Goal: Information Seeking & Learning: Check status

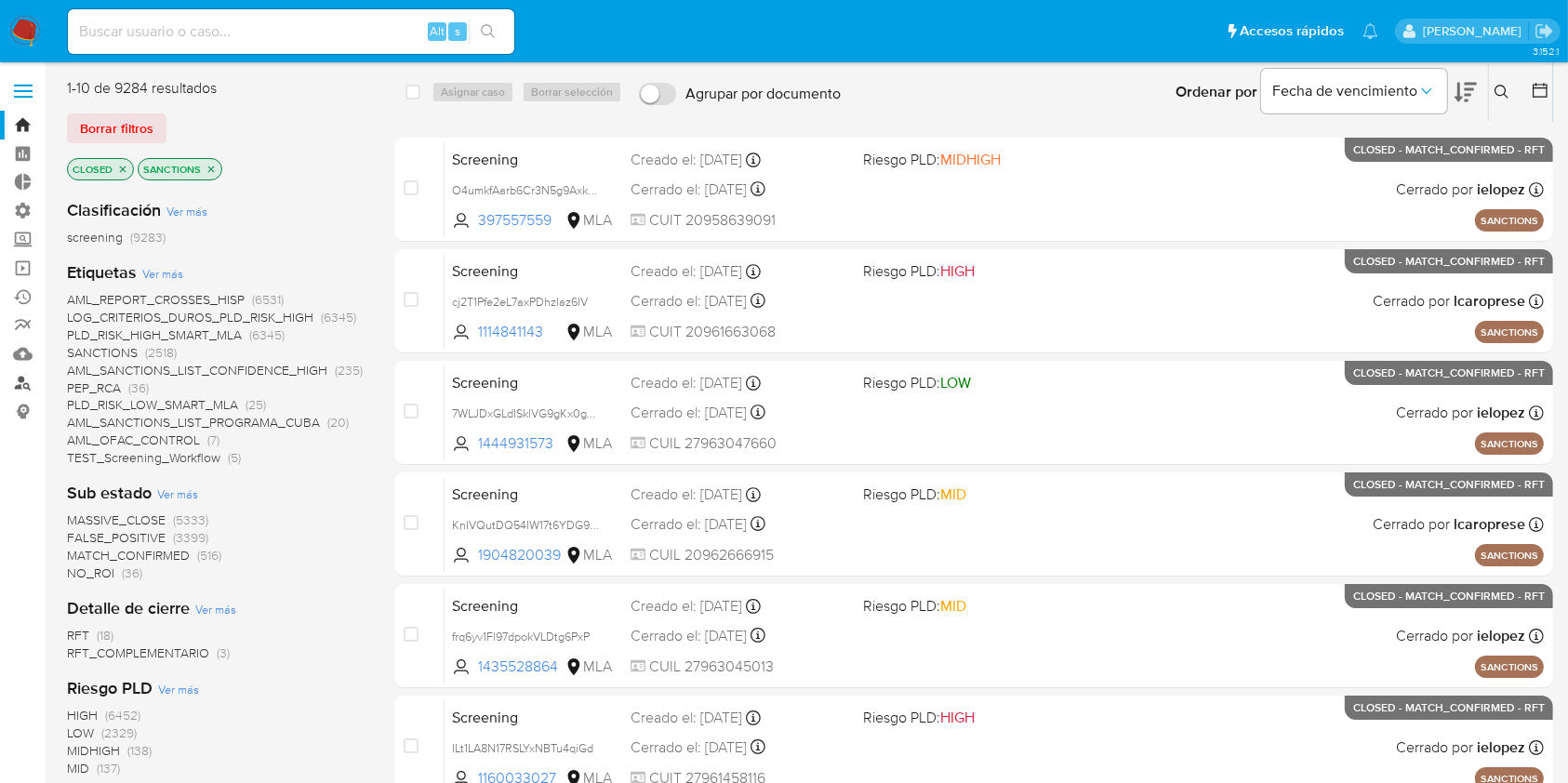
click at [22, 379] on link "Buscador de personas" at bounding box center [110, 383] width 221 height 29
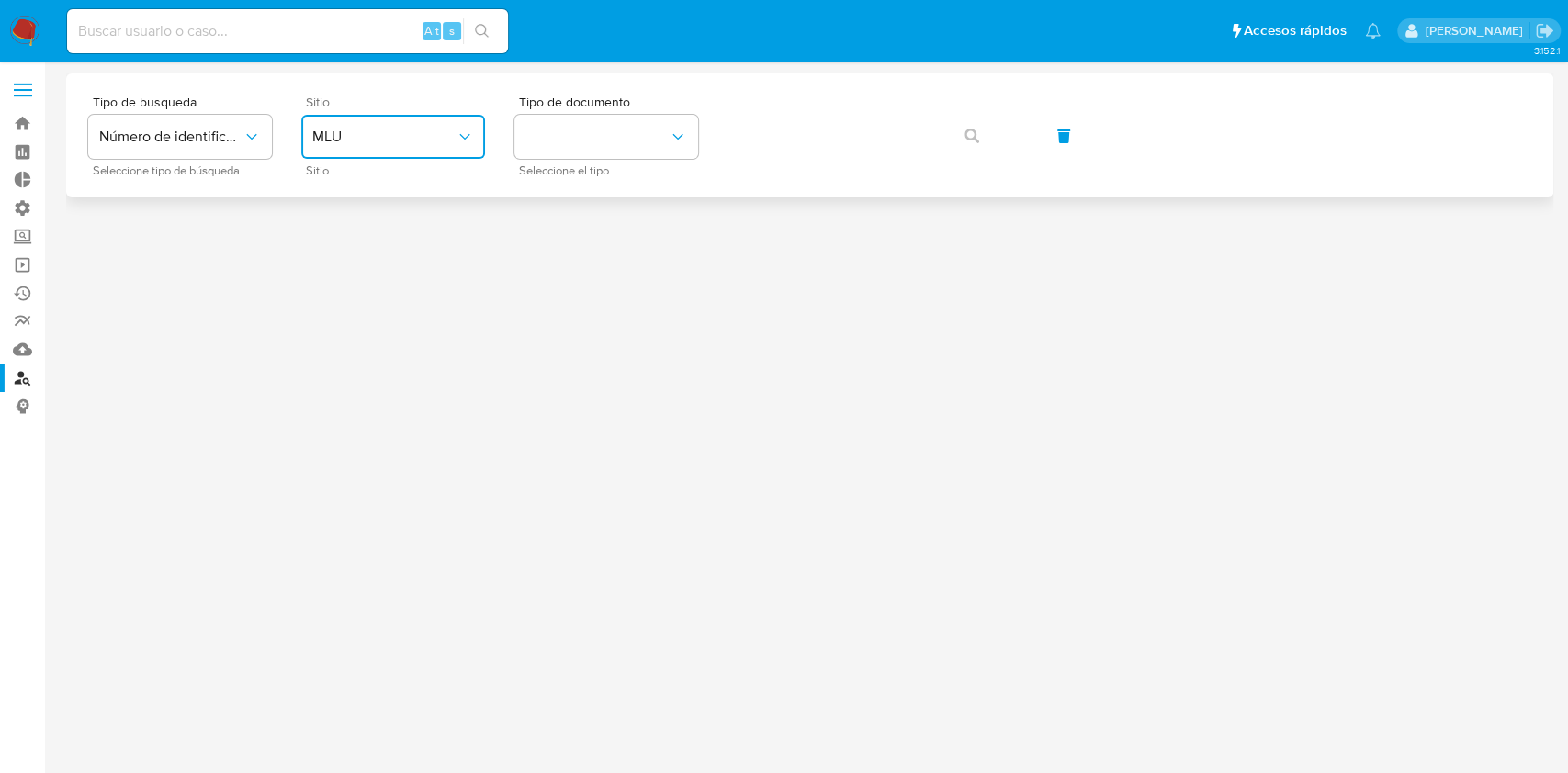
drag, startPoint x: 416, startPoint y: 134, endPoint x: 411, endPoint y: 152, distance: 18.7
click at [414, 134] on span "MLU" at bounding box center [384, 137] width 143 height 19
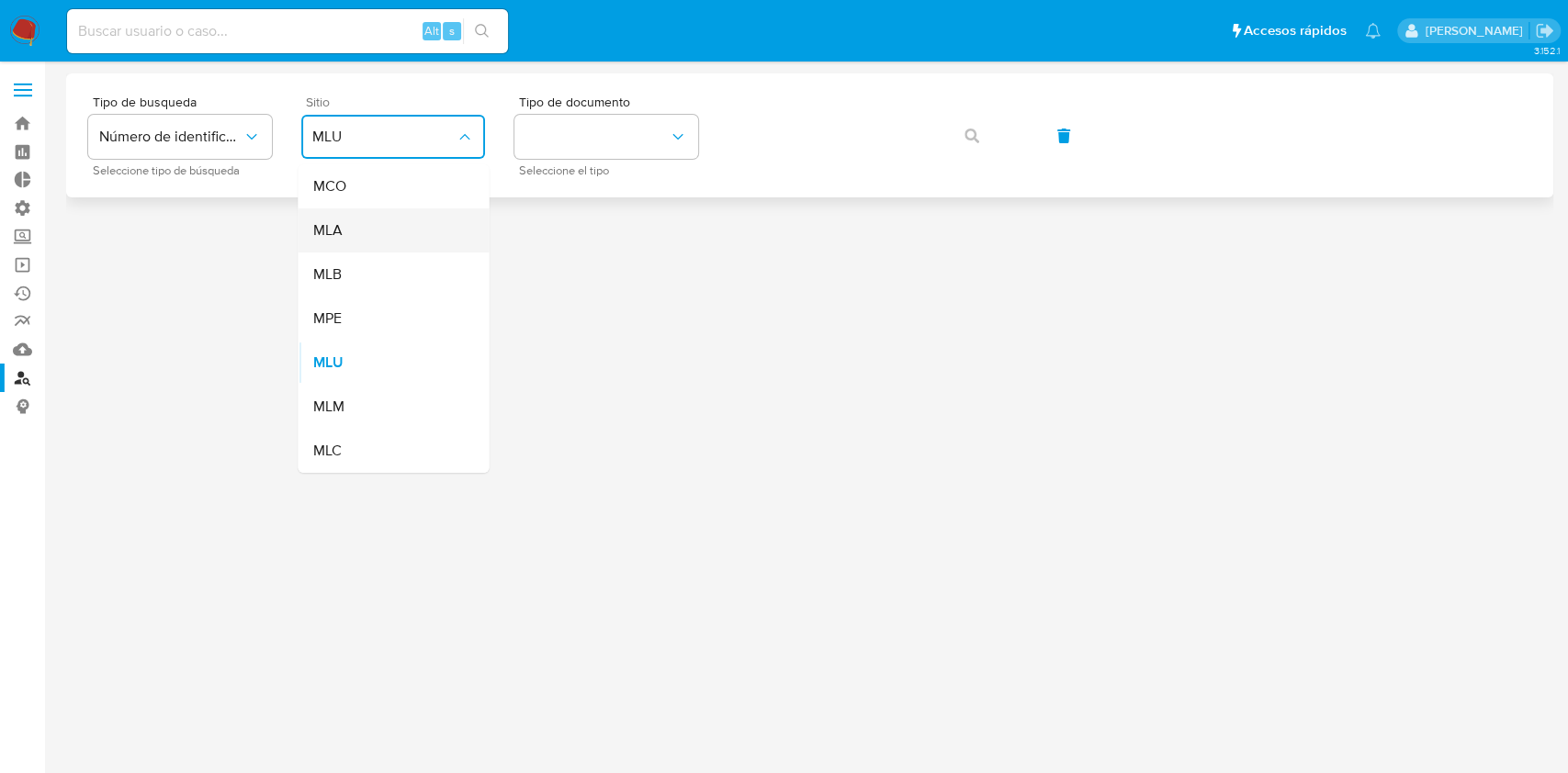
click at [396, 240] on div "MLA" at bounding box center [388, 230] width 150 height 44
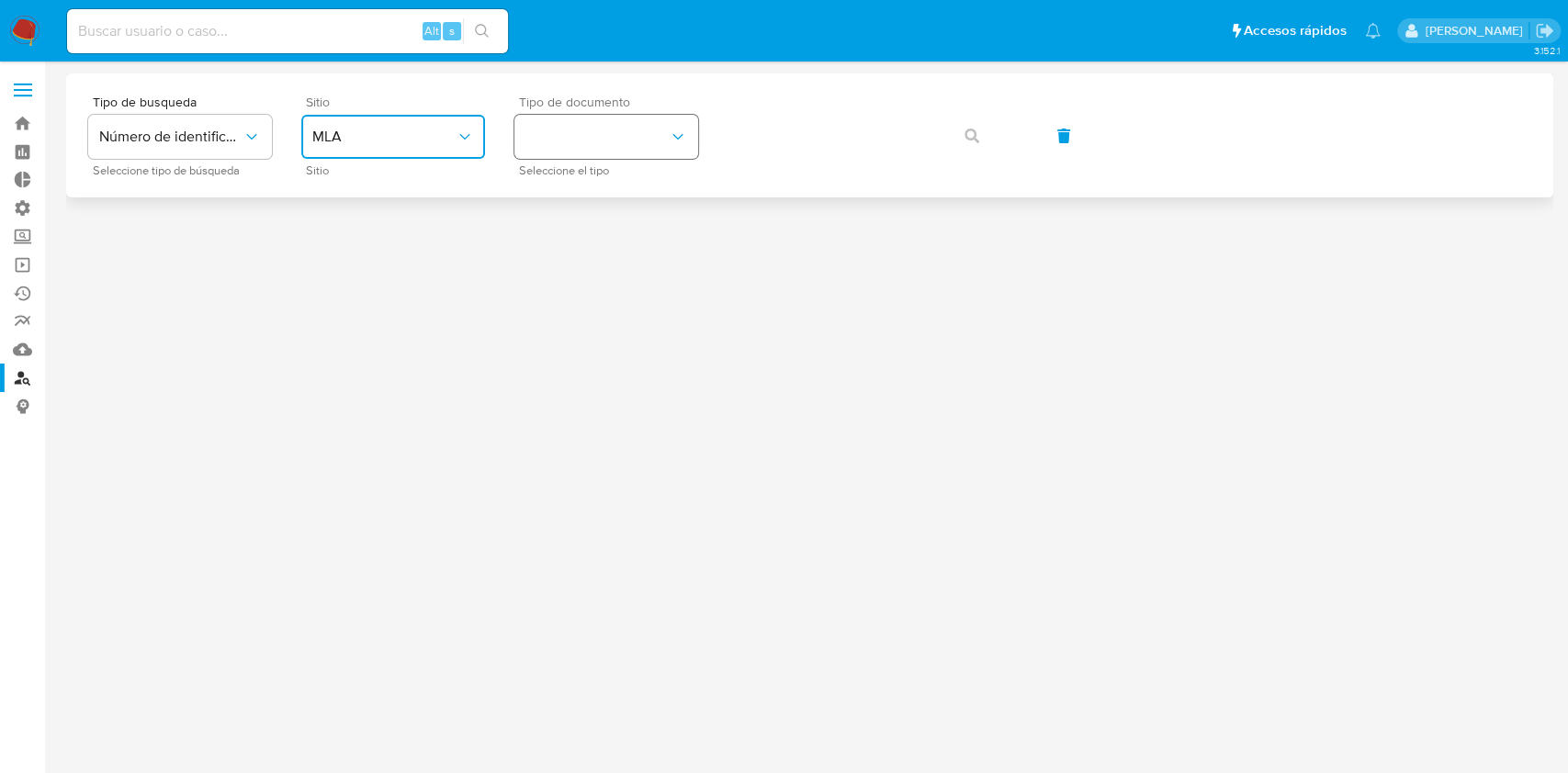
click at [582, 137] on button "identificationType" at bounding box center [606, 136] width 183 height 44
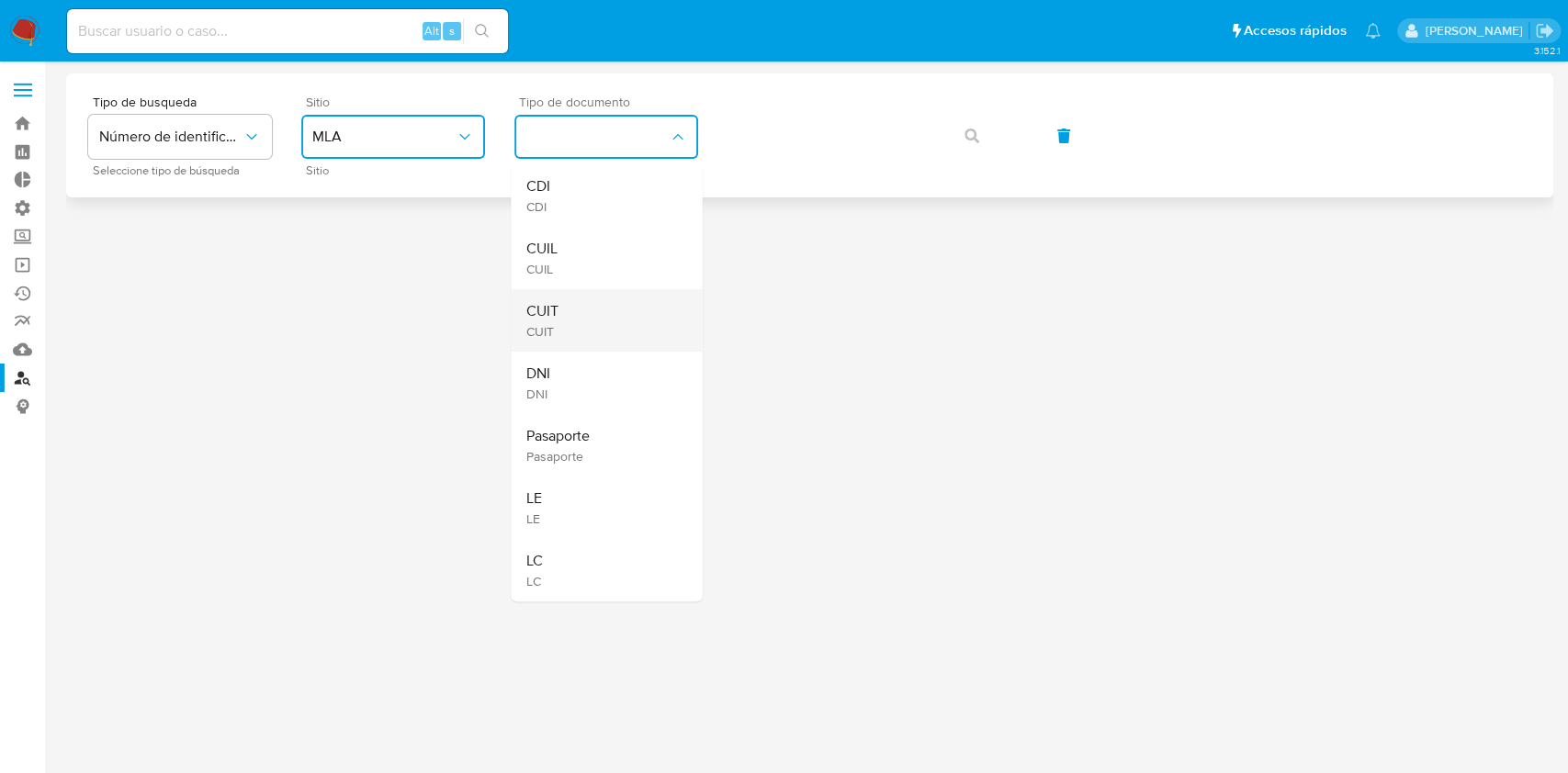
click at [582, 316] on div "CUIT CUIT" at bounding box center [601, 321] width 150 height 62
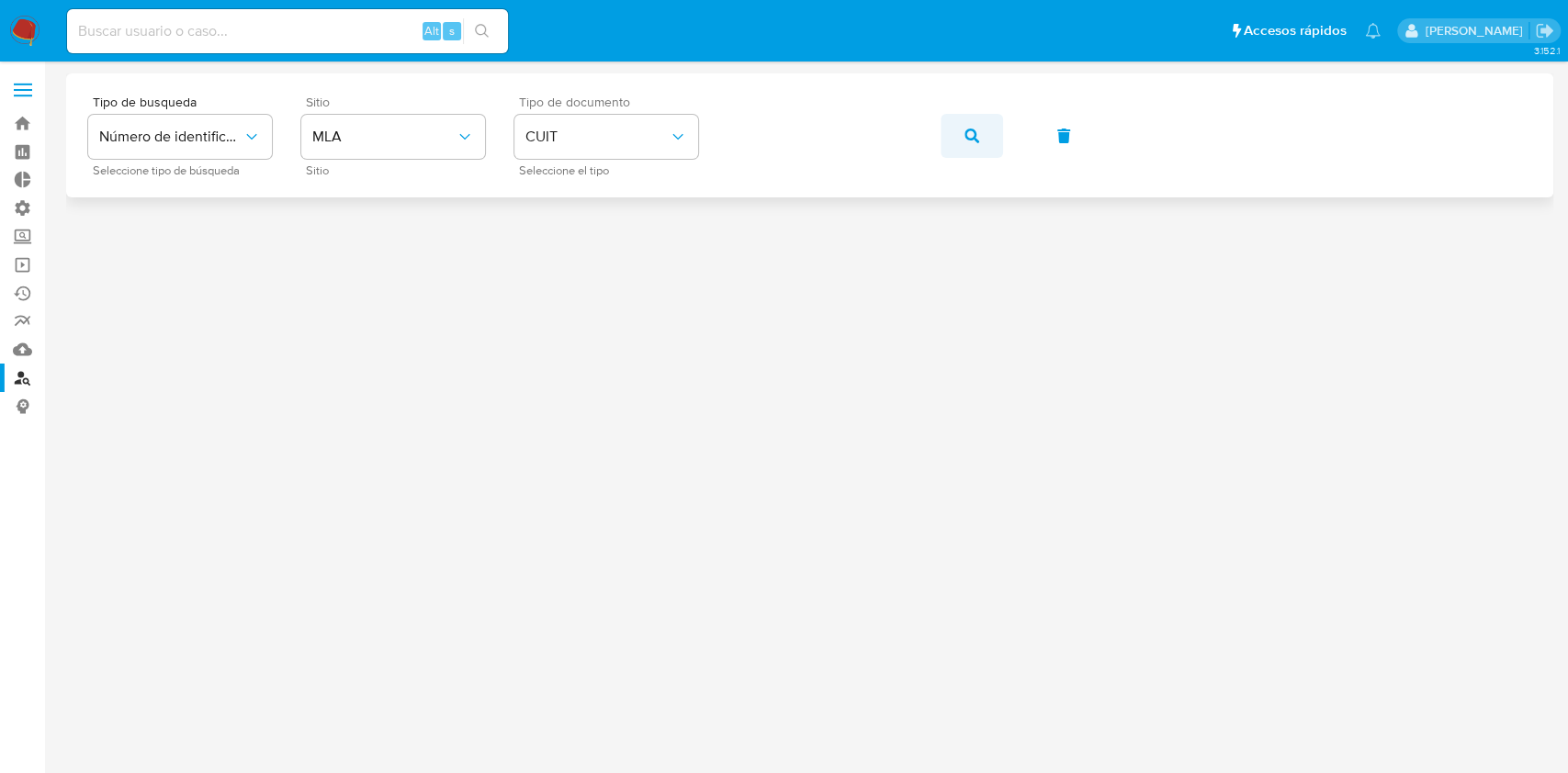
click at [962, 139] on button "button" at bounding box center [972, 135] width 62 height 44
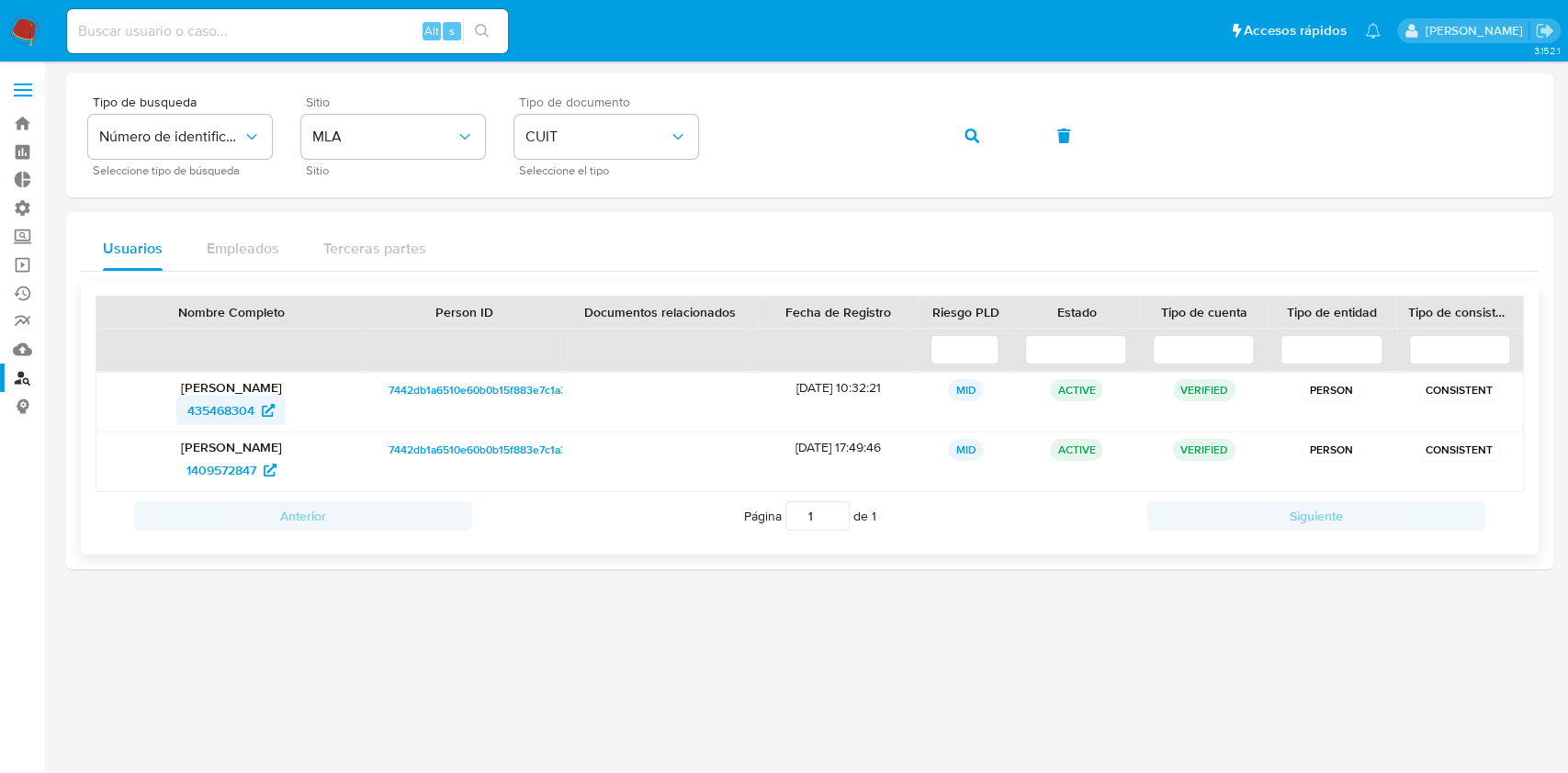
click at [243, 402] on span "435468304" at bounding box center [220, 410] width 67 height 29
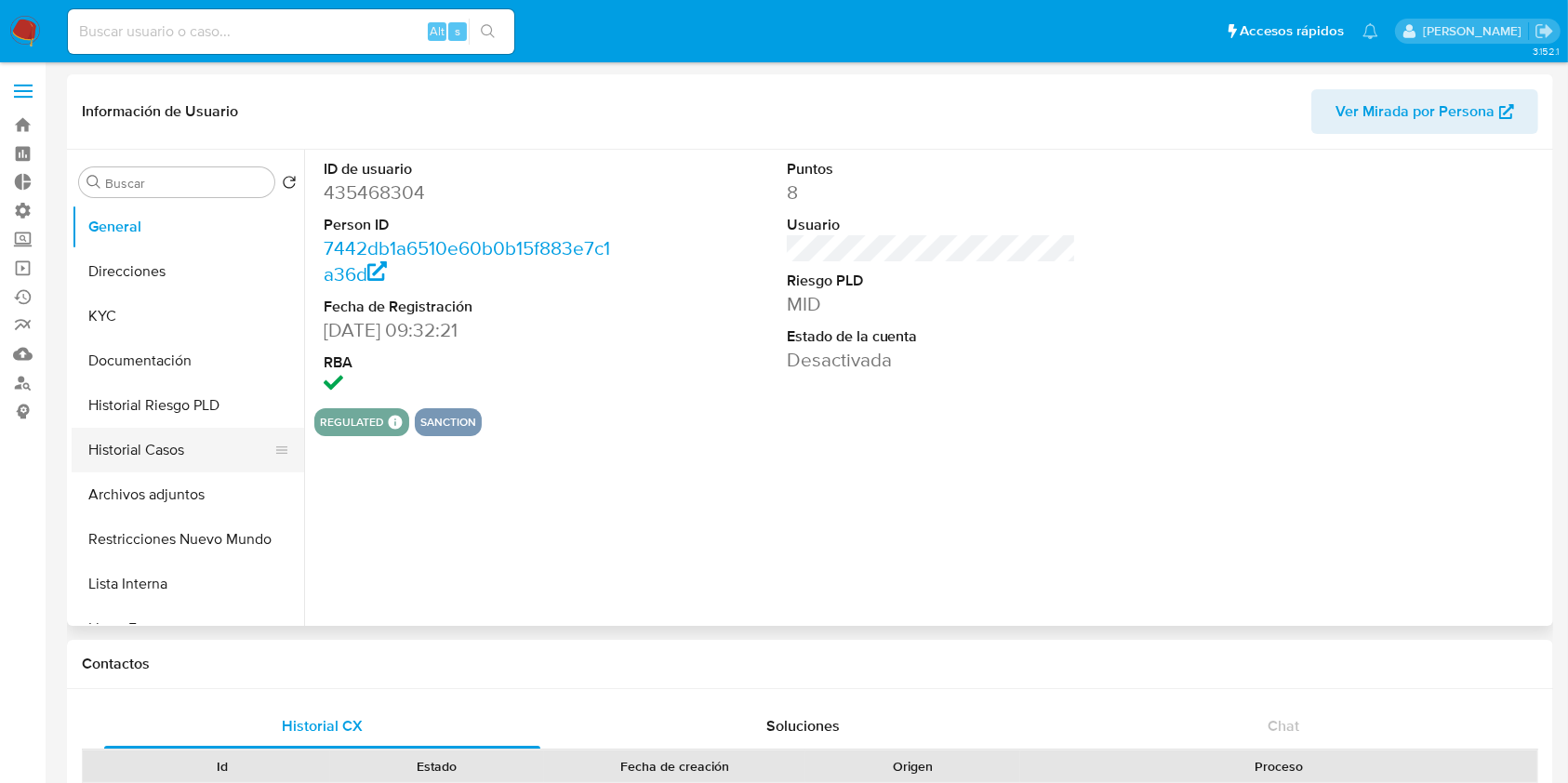
select select "10"
click at [170, 451] on button "Historial Casos" at bounding box center [180, 450] width 218 height 45
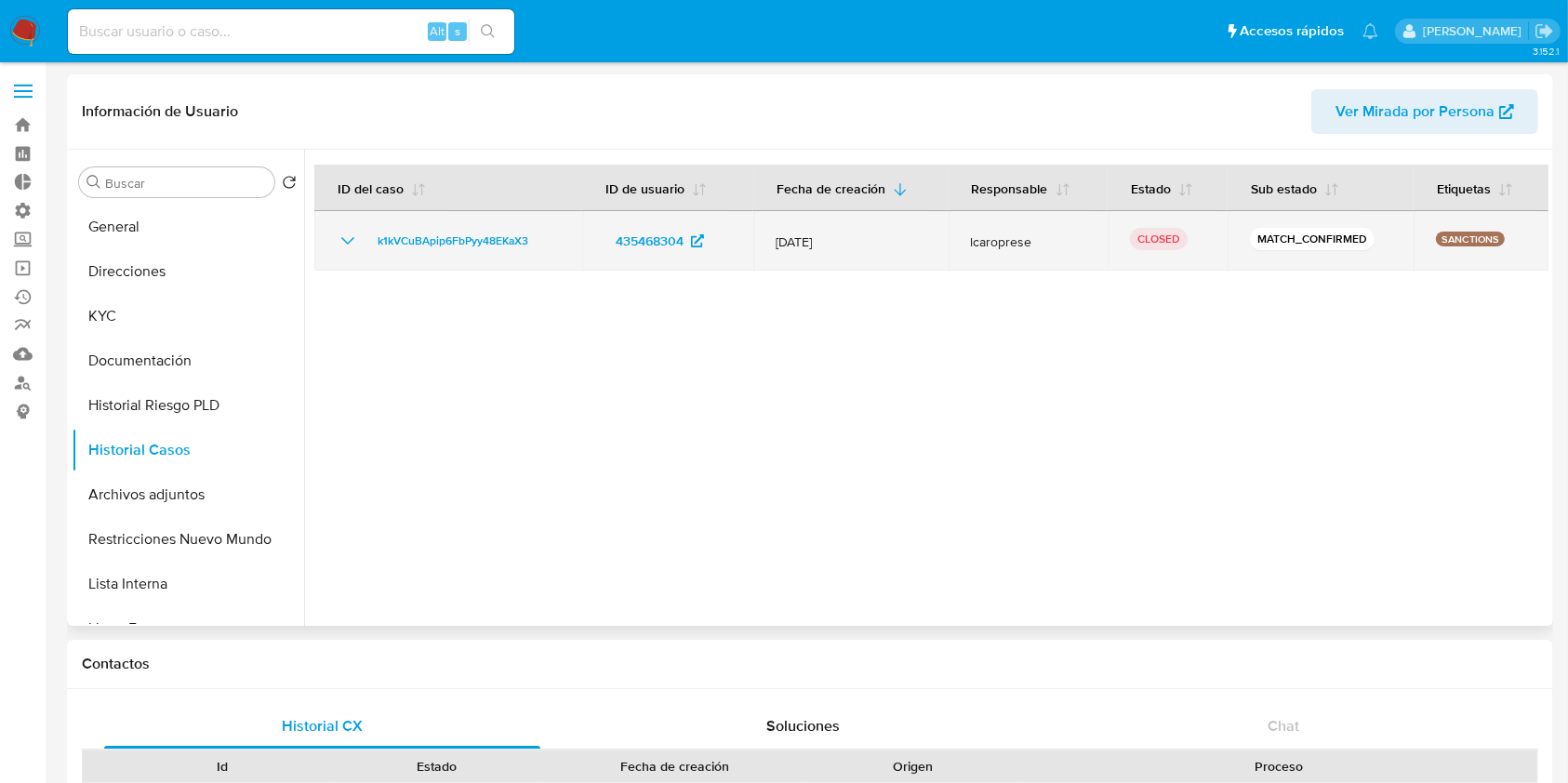
click at [347, 248] on icon "Mostrar/Ocultar" at bounding box center [347, 240] width 22 height 22
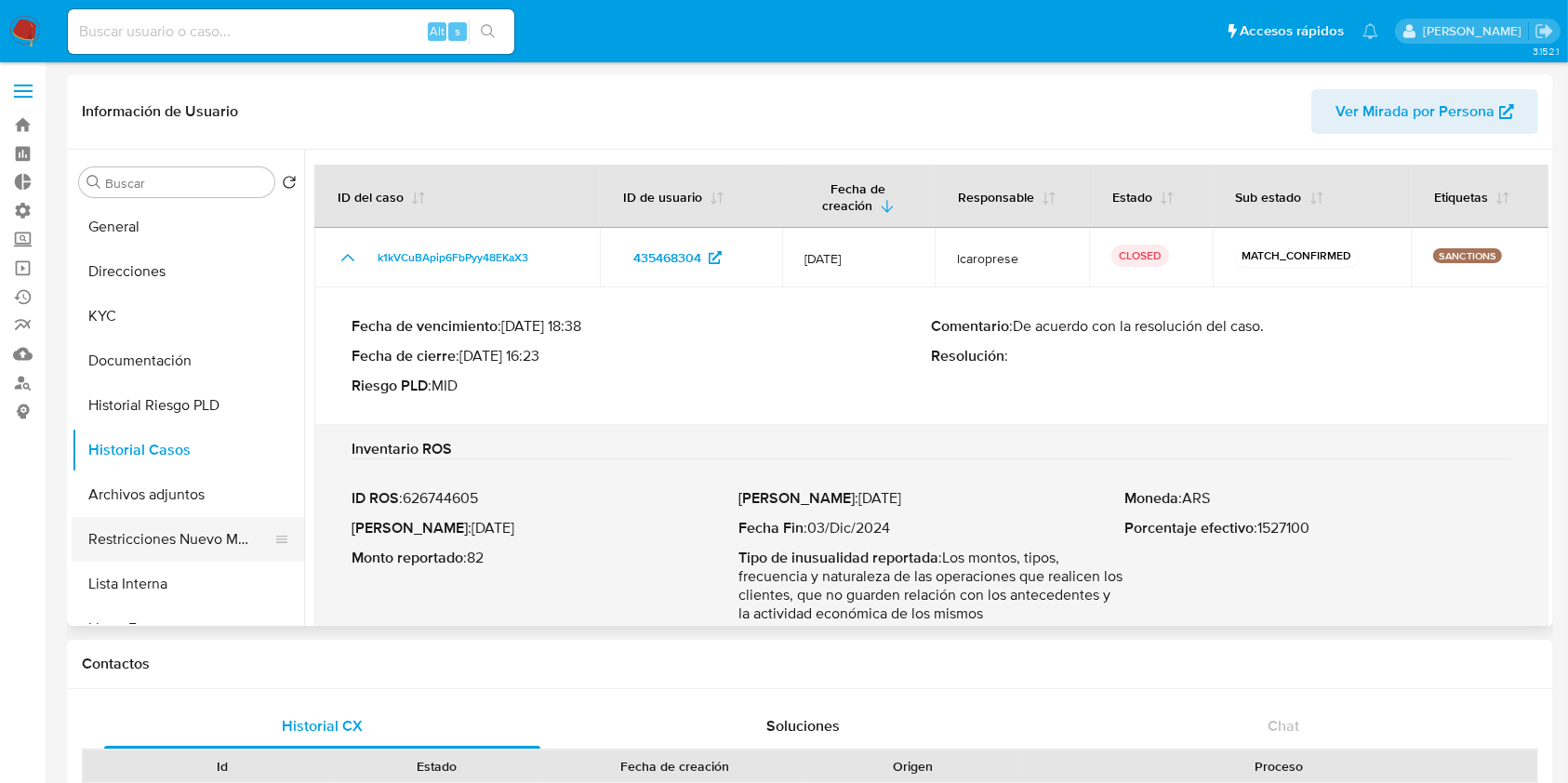
click at [192, 533] on button "Restricciones Nuevo Mundo" at bounding box center [180, 539] width 218 height 45
